Goal: Obtain resource: Download file/media

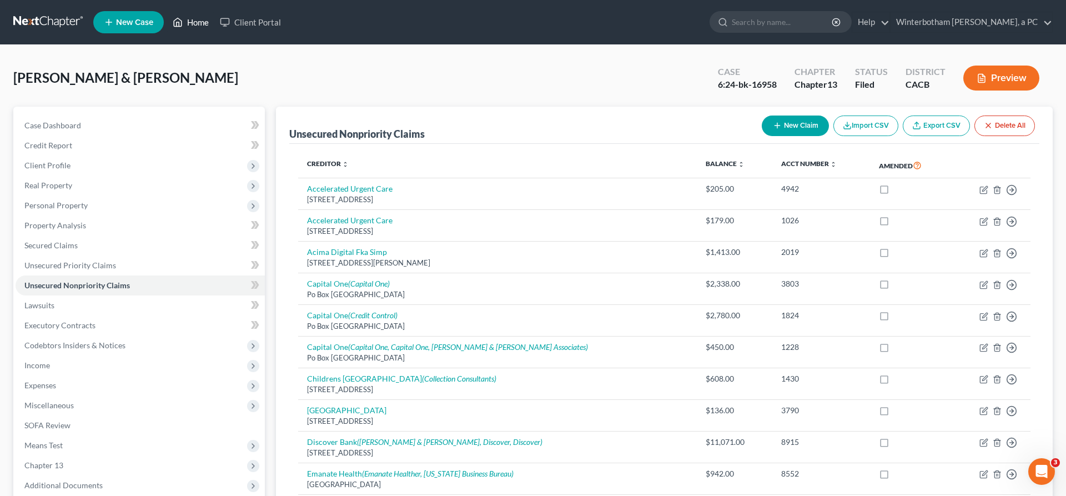
click at [167, 19] on link "Home" at bounding box center [190, 22] width 47 height 20
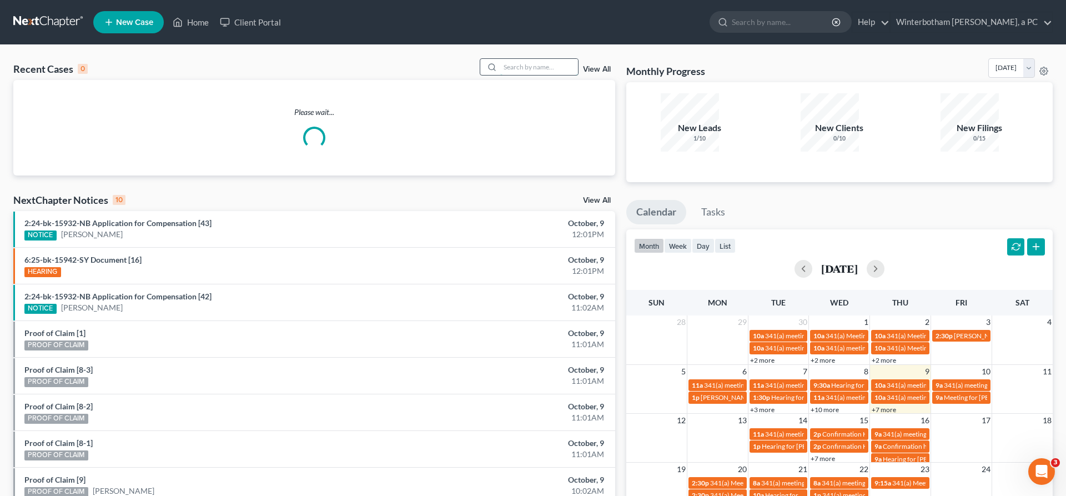
click at [550, 59] on input "search" at bounding box center [539, 67] width 78 height 16
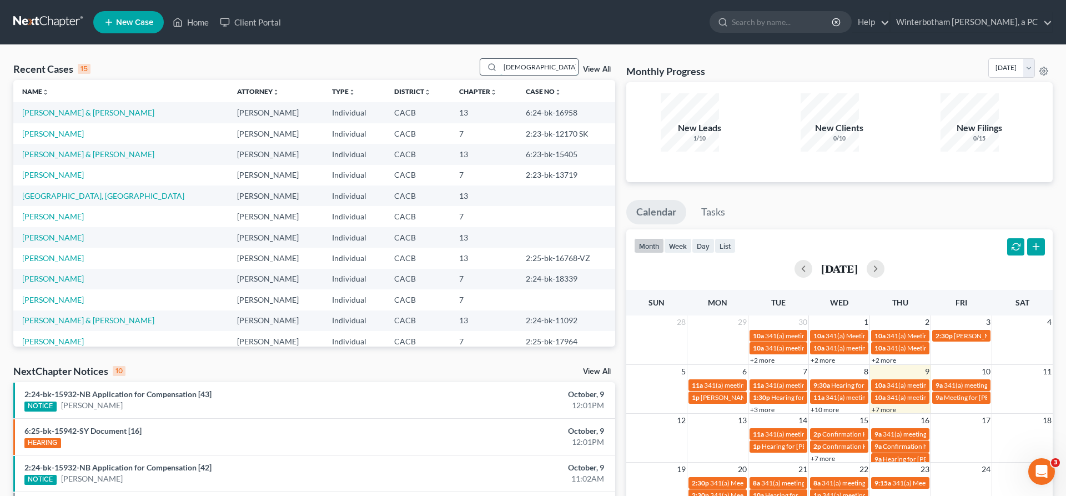
type input "[DEMOGRAPHIC_DATA]"
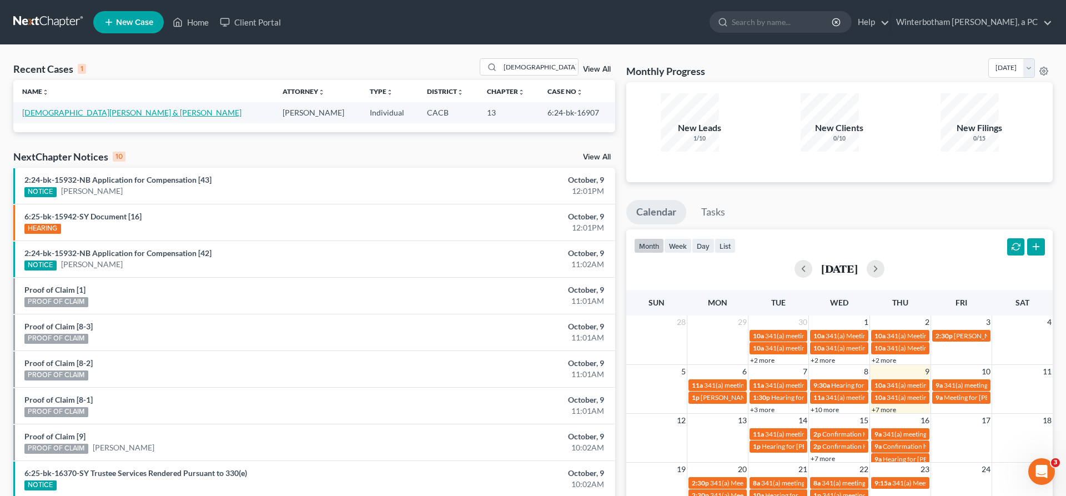
click at [66, 108] on link "[DEMOGRAPHIC_DATA][PERSON_NAME] & [PERSON_NAME]" at bounding box center [131, 112] width 219 height 9
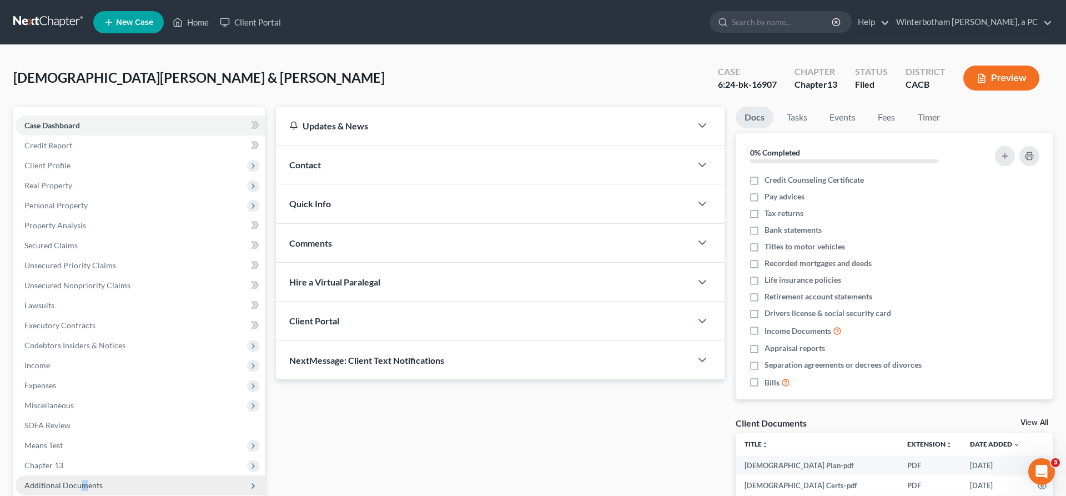
click at [63, 480] on span "Additional Documents" at bounding box center [63, 484] width 78 height 9
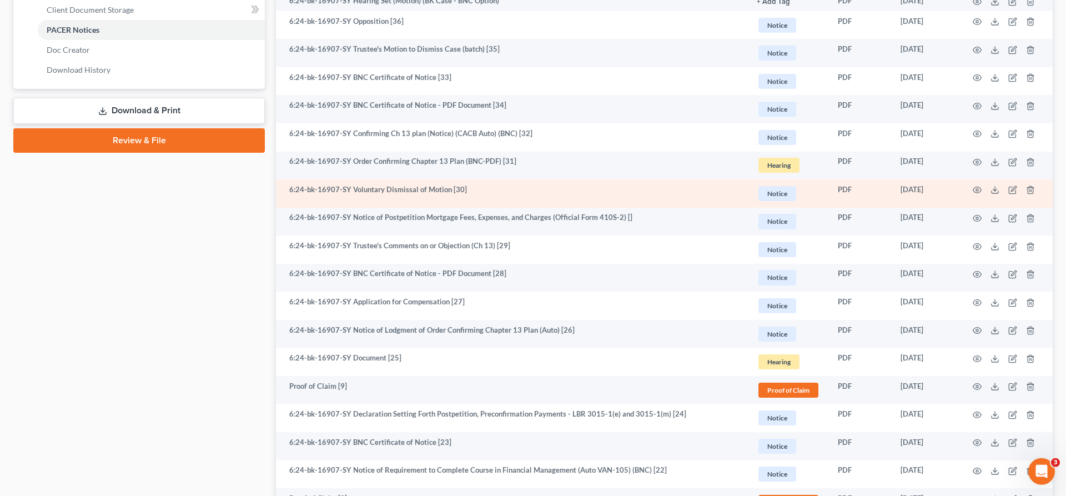
scroll to position [560, 0]
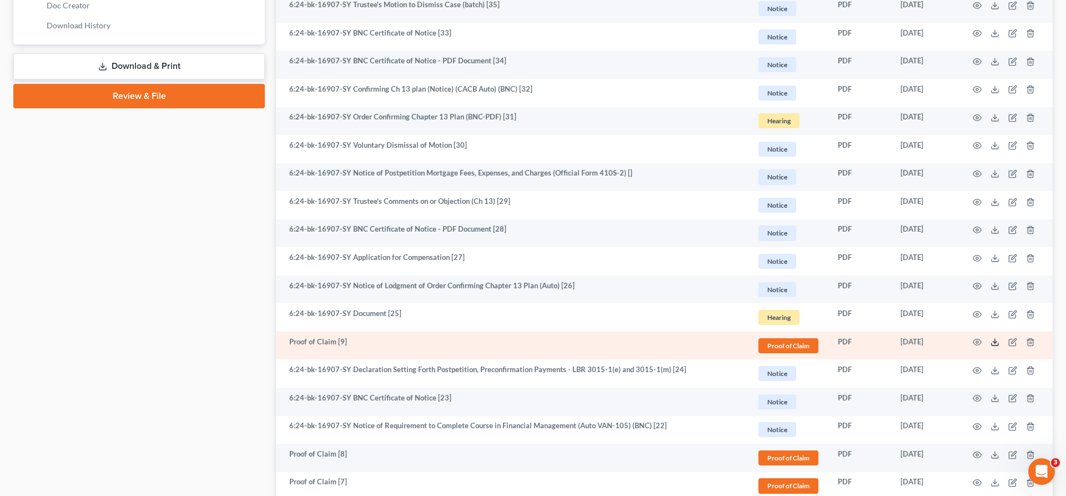
click at [999, 337] on icon at bounding box center [994, 341] width 9 height 9
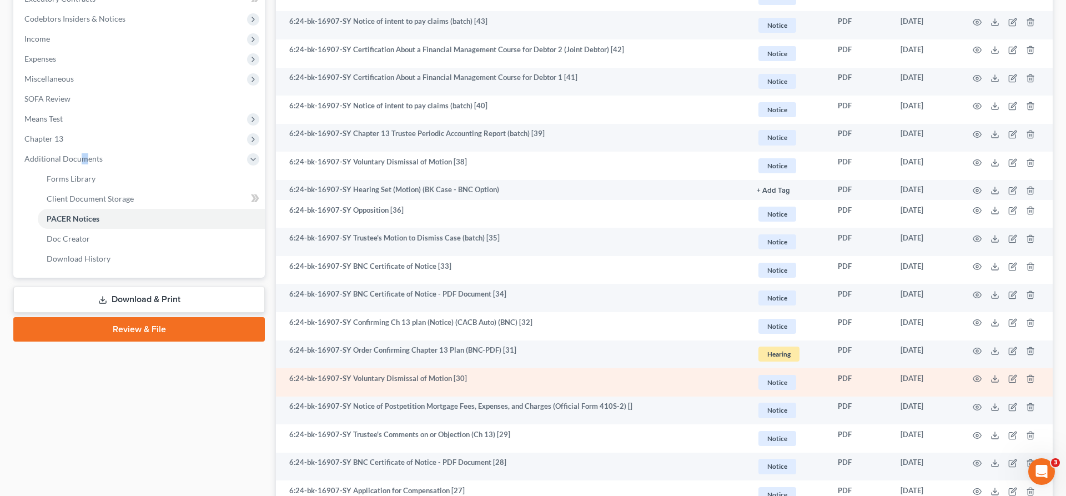
scroll to position [0, 0]
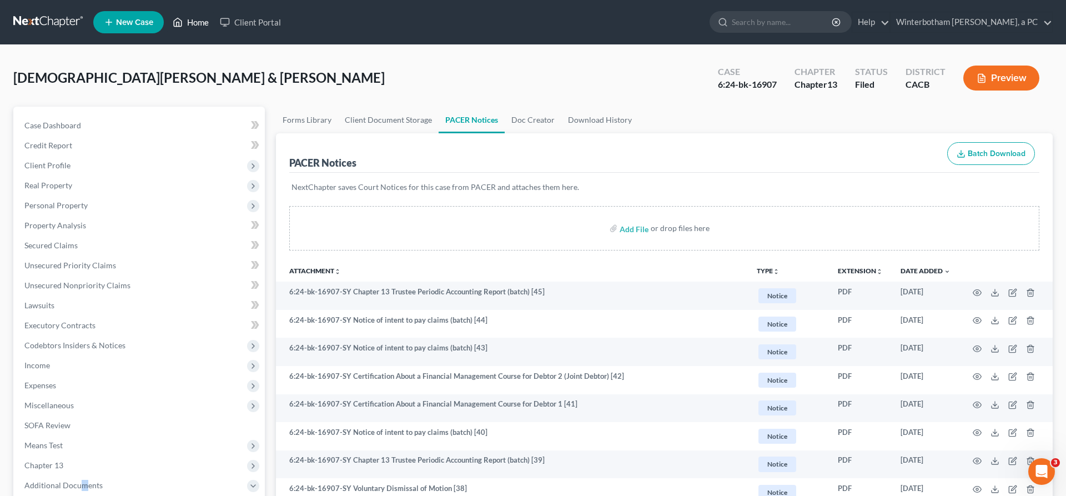
click at [167, 17] on link "Home" at bounding box center [190, 22] width 47 height 20
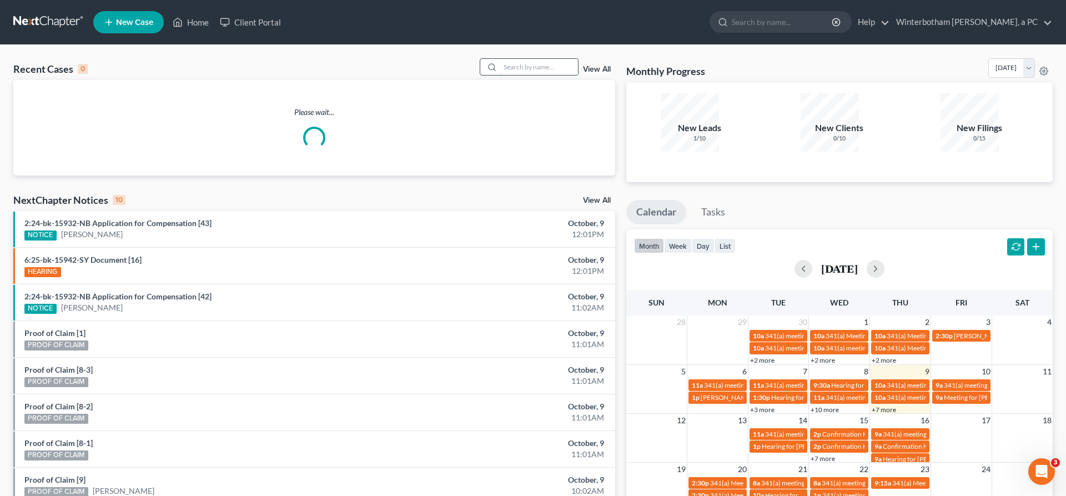
click at [537, 59] on input "search" at bounding box center [539, 67] width 78 height 16
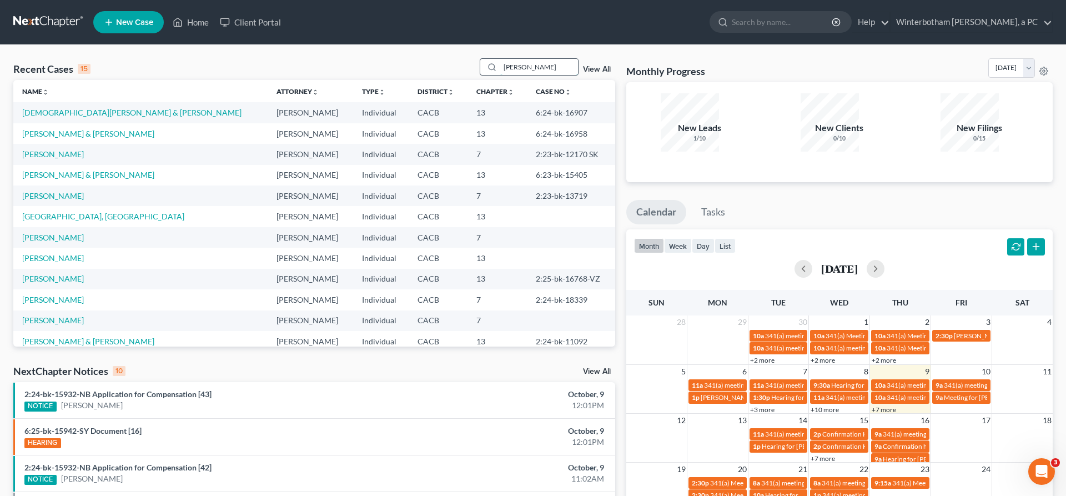
type input "[PERSON_NAME]"
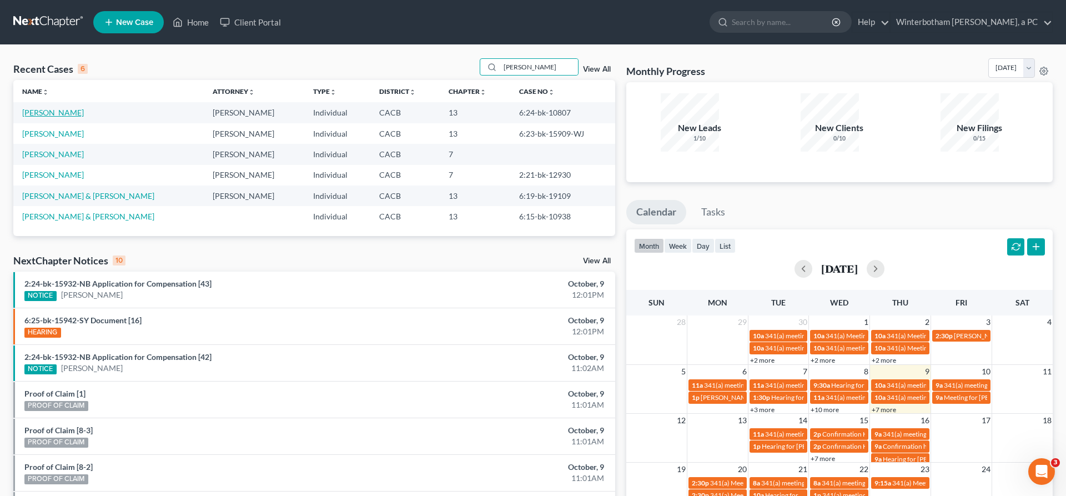
click at [51, 108] on link "[PERSON_NAME]" at bounding box center [53, 112] width 62 height 9
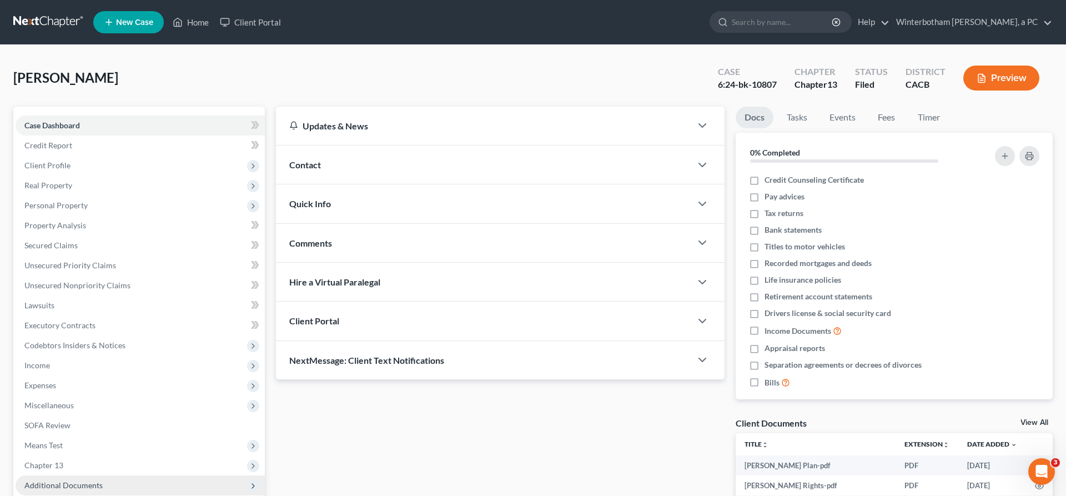
click at [63, 480] on span "Additional Documents" at bounding box center [63, 484] width 78 height 9
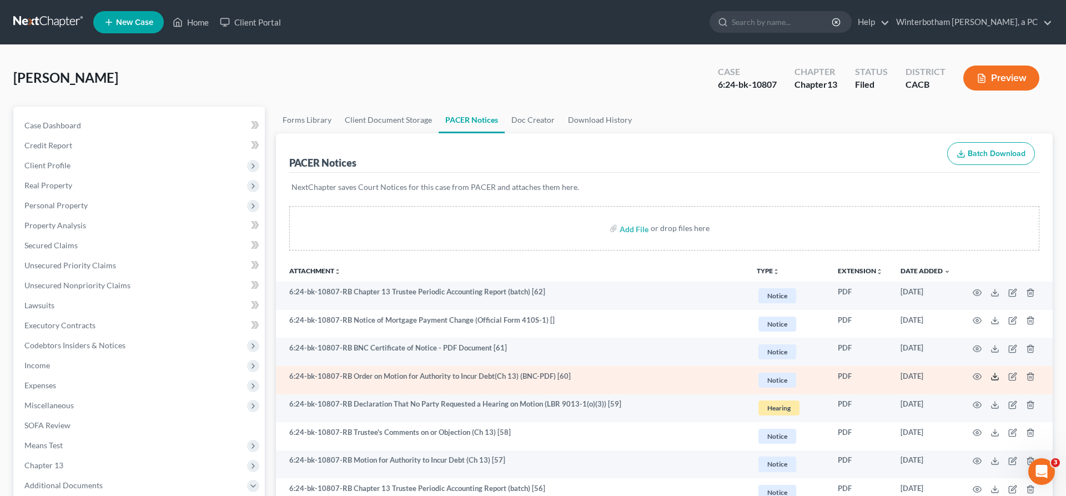
click at [999, 372] on icon at bounding box center [994, 376] width 9 height 9
